Goal: Information Seeking & Learning: Learn about a topic

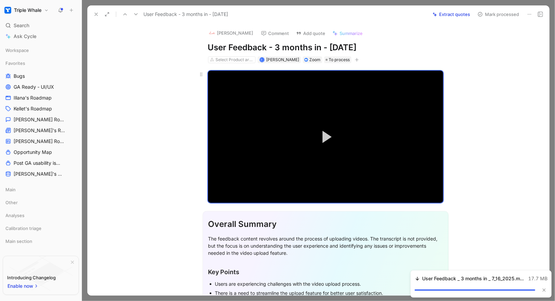
scroll to position [1011, 0]
click at [244, 118] on video "Video Player" at bounding box center [325, 137] width 235 height 132
click at [233, 187] on div "Loaded : 65.10% 02:11 00:00" at bounding box center [325, 187] width 235 height 1
click at [247, 188] on div "Loaded : 75.39% 03:16 03:17" at bounding box center [325, 187] width 235 height 1
click at [282, 187] on div "Loaded : 75.39% 06:16 06:16" at bounding box center [325, 187] width 235 height 1
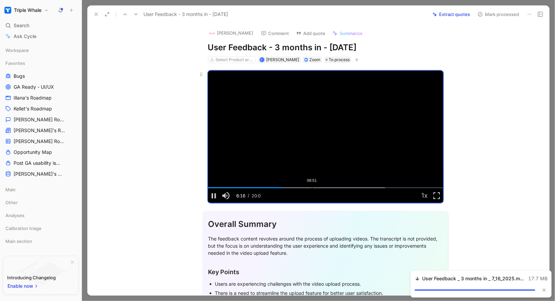
click at [312, 187] on div "Loaded : 75.39% 08:51 06:17" at bounding box center [325, 187] width 235 height 1
click at [337, 187] on div "Loaded : 89.46% 10:56 08:53" at bounding box center [325, 187] width 235 height 1
click at [361, 187] on div "Loaded : 89.46% 12:37 10:58" at bounding box center [325, 187] width 235 height 1
click at [95, 14] on icon at bounding box center [96, 14] width 5 height 5
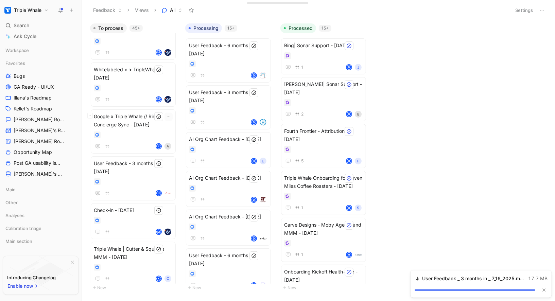
scroll to position [777, 0]
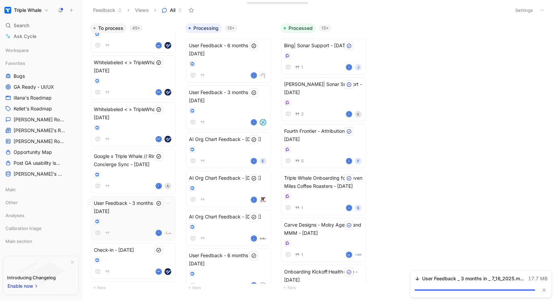
click at [131, 211] on span "User Feedback - 3 months in - [DATE]" at bounding box center [133, 207] width 79 height 16
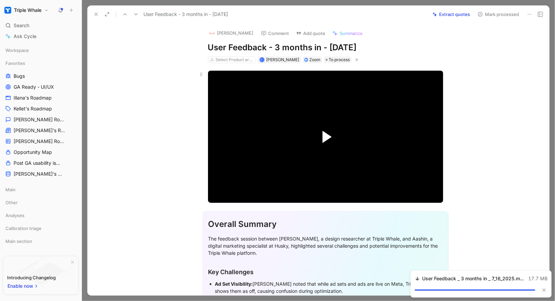
click at [325, 140] on span "Video Player" at bounding box center [327, 137] width 9 height 12
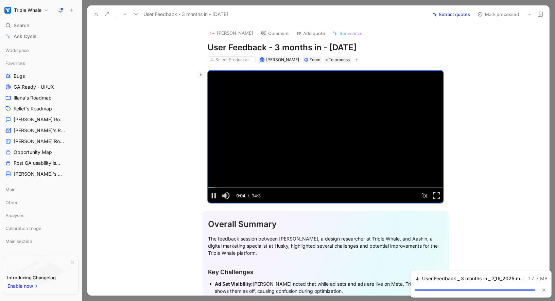
click at [201, 73] on icon at bounding box center [201, 74] width 5 height 5
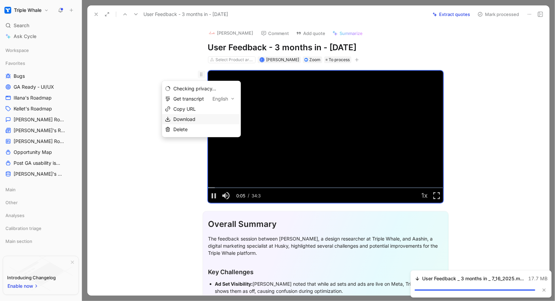
click at [195, 118] on span "Download" at bounding box center [184, 119] width 22 height 6
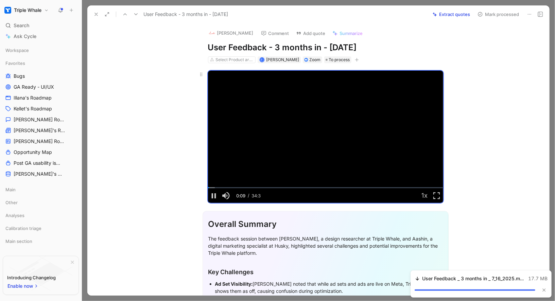
click at [397, 145] on video "Video Player" at bounding box center [325, 137] width 235 height 132
